Goal: Task Accomplishment & Management: Complete application form

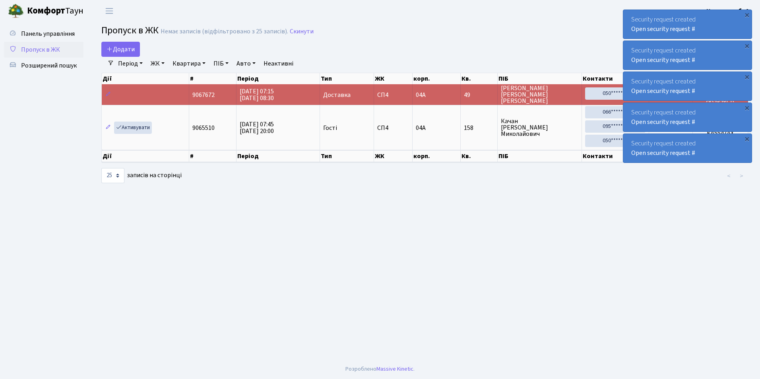
select select "25"
click at [124, 47] on span "Додати" at bounding box center [120, 49] width 28 height 9
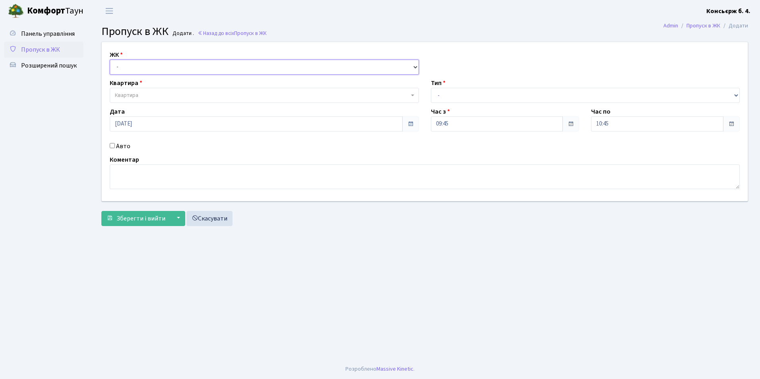
click at [122, 62] on select "- СП4, Столичне шосе, 5" at bounding box center [264, 67] width 309 height 15
click at [110, 60] on select "- СП4, Столичне шосе, 5" at bounding box center [264, 67] width 309 height 15
click at [121, 64] on select "- СП4, Столичне шосе, 5" at bounding box center [264, 67] width 309 height 15
select select "325"
click at [110, 60] on select "- СП4, Столичне шосе, 5" at bounding box center [264, 67] width 309 height 15
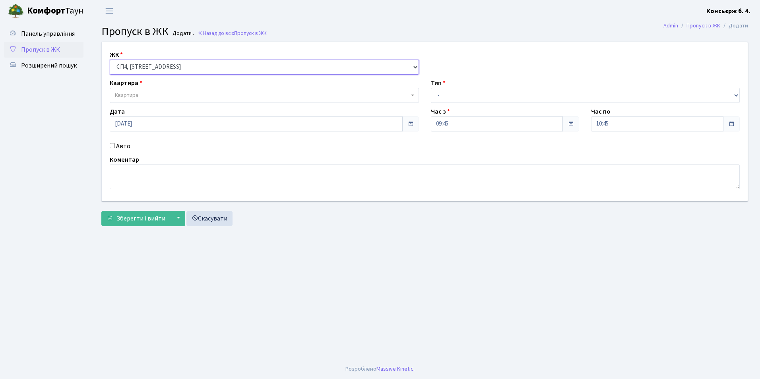
select select
click at [128, 94] on span "Квартира" at bounding box center [126, 95] width 23 height 8
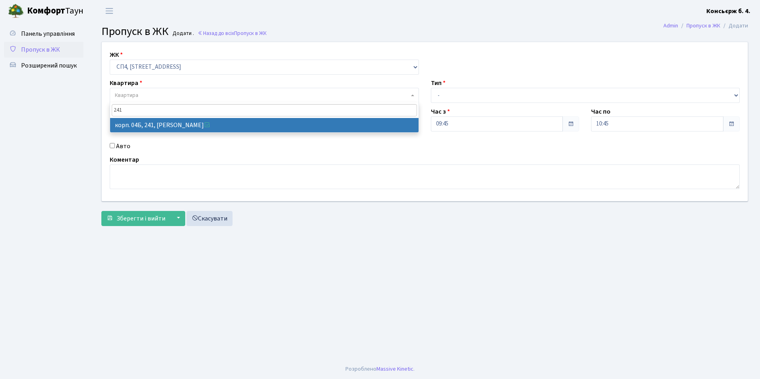
type input "241"
select select "21269"
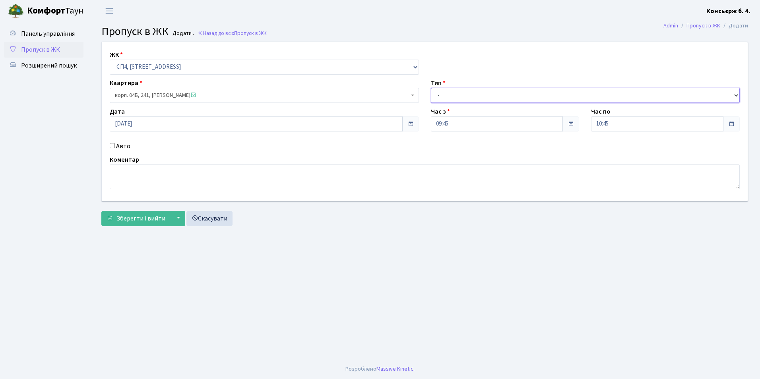
click at [443, 93] on select "- Доставка Таксі Гості Сервіс" at bounding box center [585, 95] width 309 height 15
select select "1"
click at [431, 88] on select "- Доставка Таксі Гості Сервіс" at bounding box center [585, 95] width 309 height 15
click at [111, 146] on input "Авто" at bounding box center [112, 145] width 5 height 5
checkbox input "true"
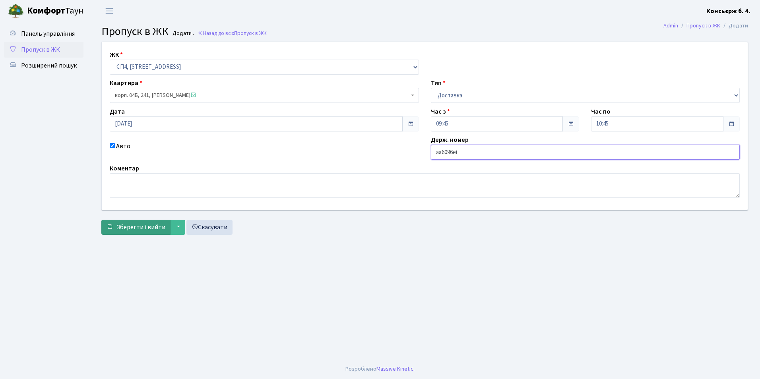
type input "аа6096еі"
click at [134, 228] on span "Зберегти і вийти" at bounding box center [140, 227] width 49 height 9
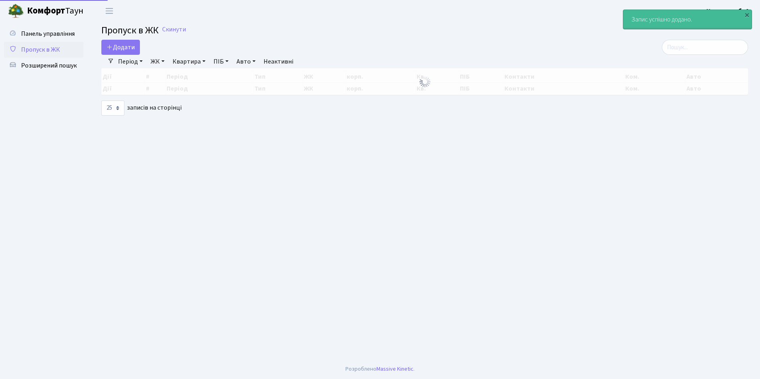
select select "25"
